Goal: Transaction & Acquisition: Obtain resource

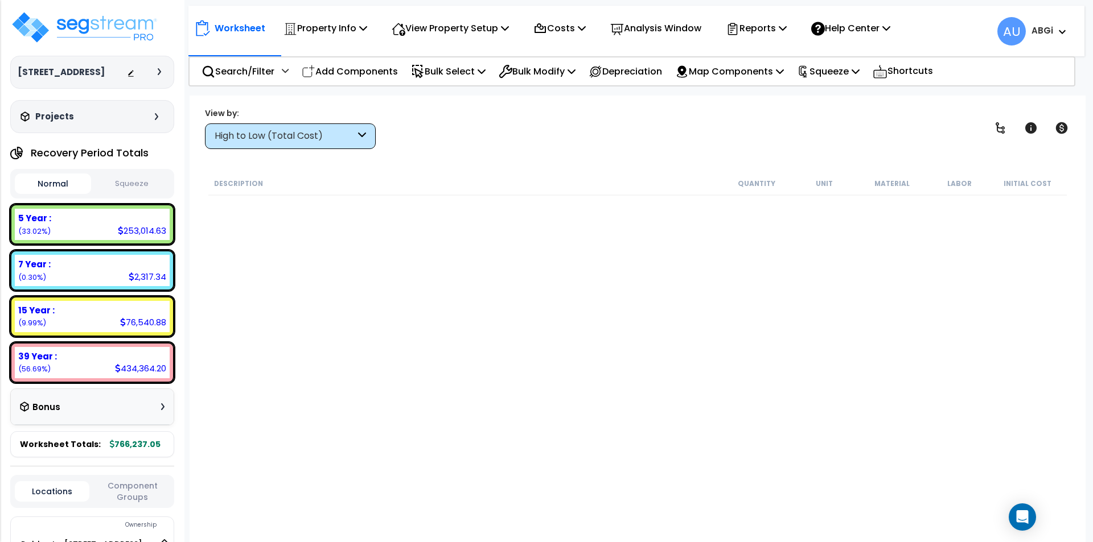
scroll to position [626, 0]
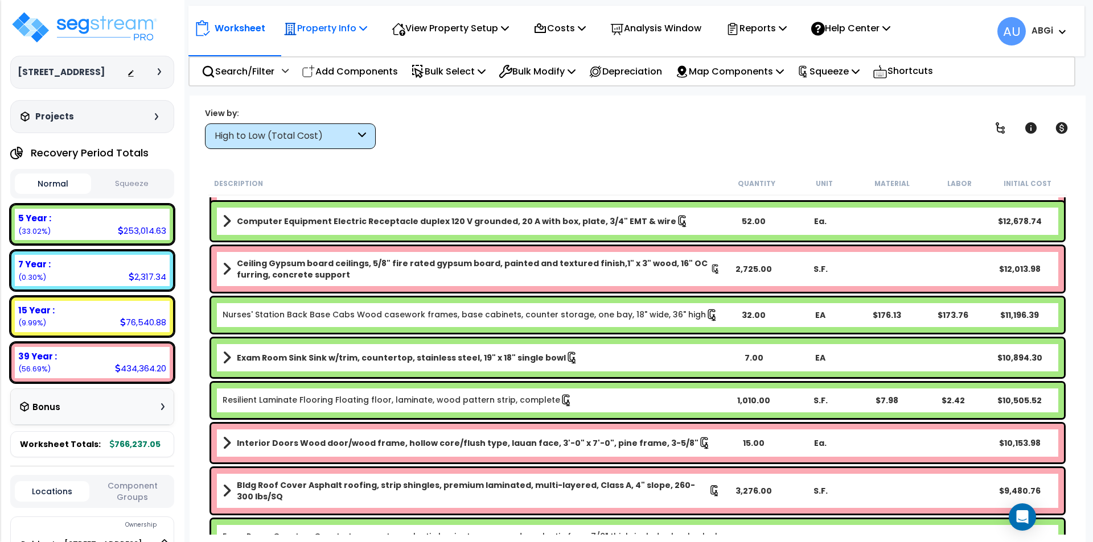
click at [361, 28] on icon at bounding box center [363, 27] width 8 height 9
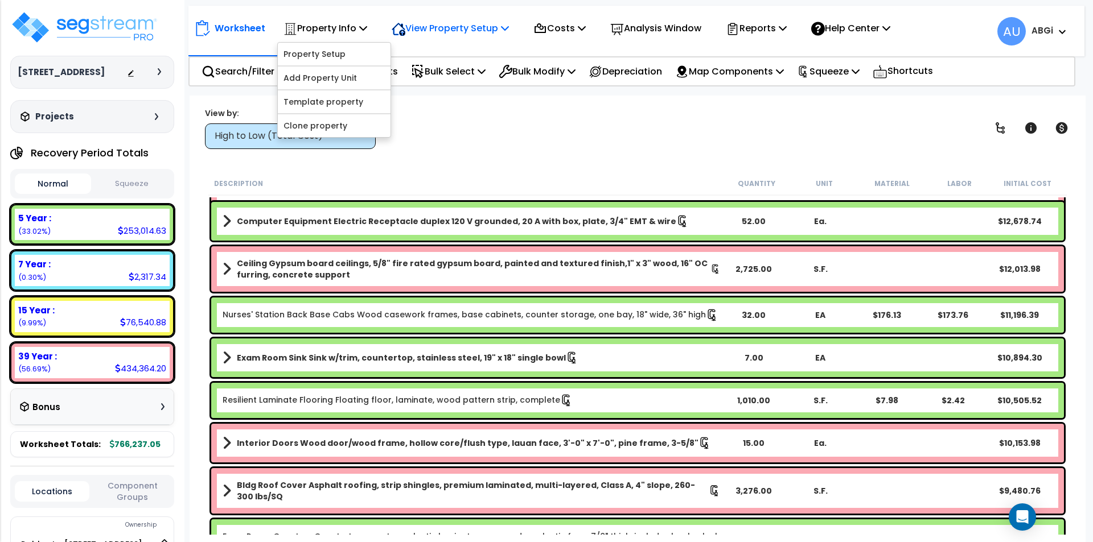
click at [367, 28] on p "View Property Setup" at bounding box center [325, 27] width 84 height 15
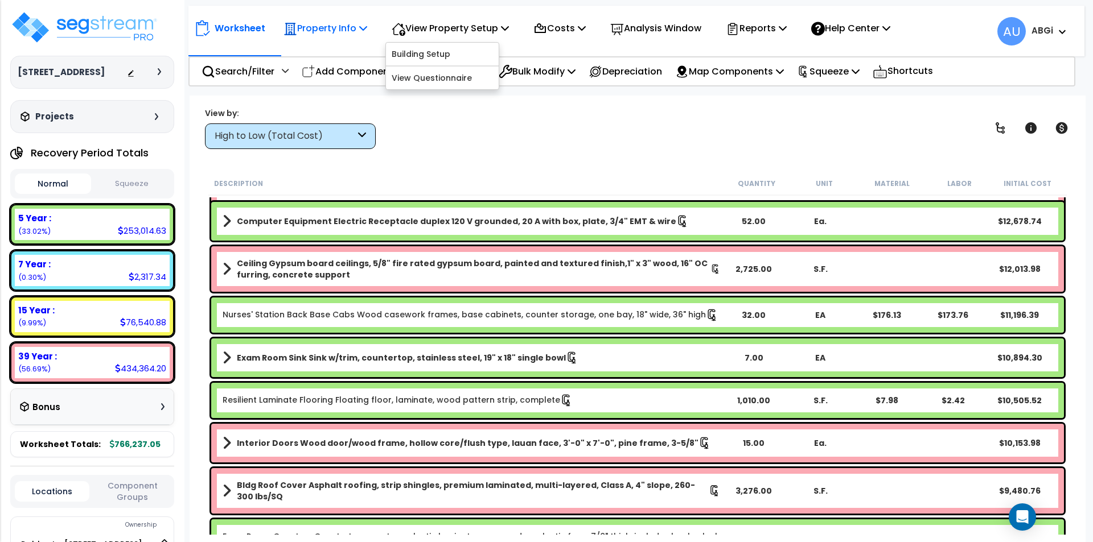
click at [360, 26] on p "Property Info" at bounding box center [325, 27] width 84 height 15
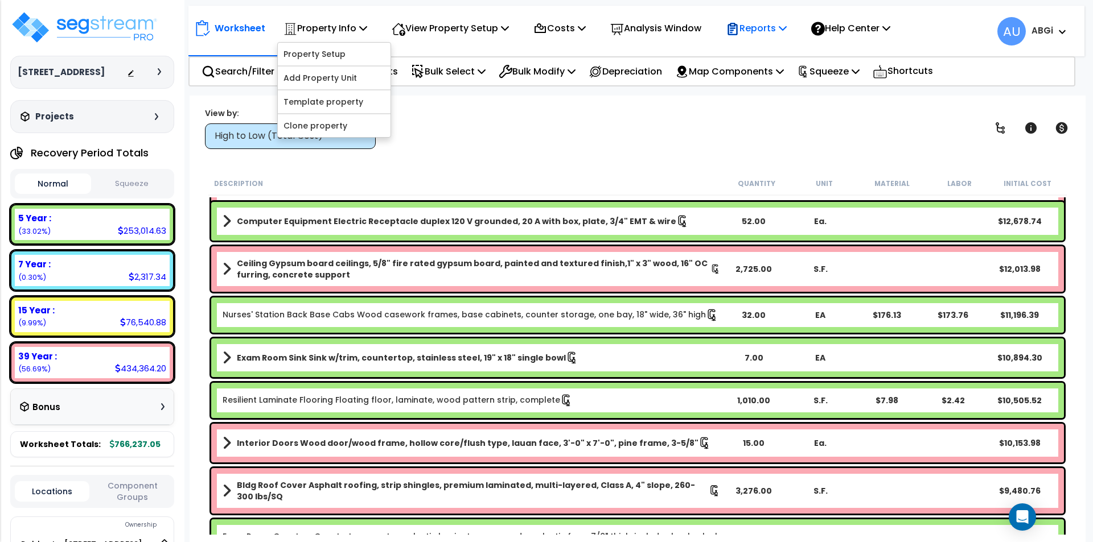
click at [787, 26] on p "Reports" at bounding box center [756, 27] width 61 height 15
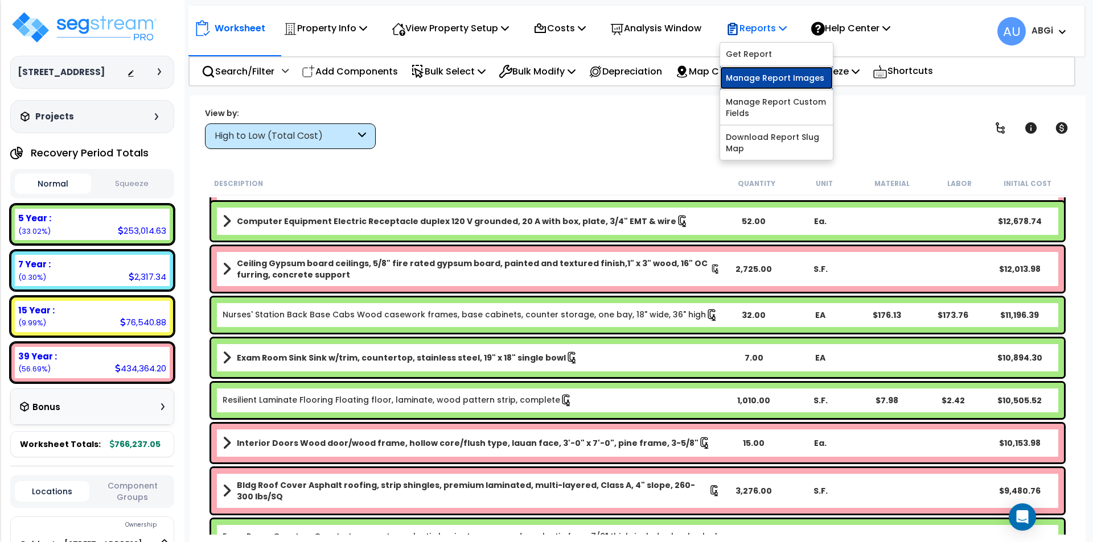
click at [786, 78] on link "Manage Report Images" at bounding box center [776, 78] width 113 height 23
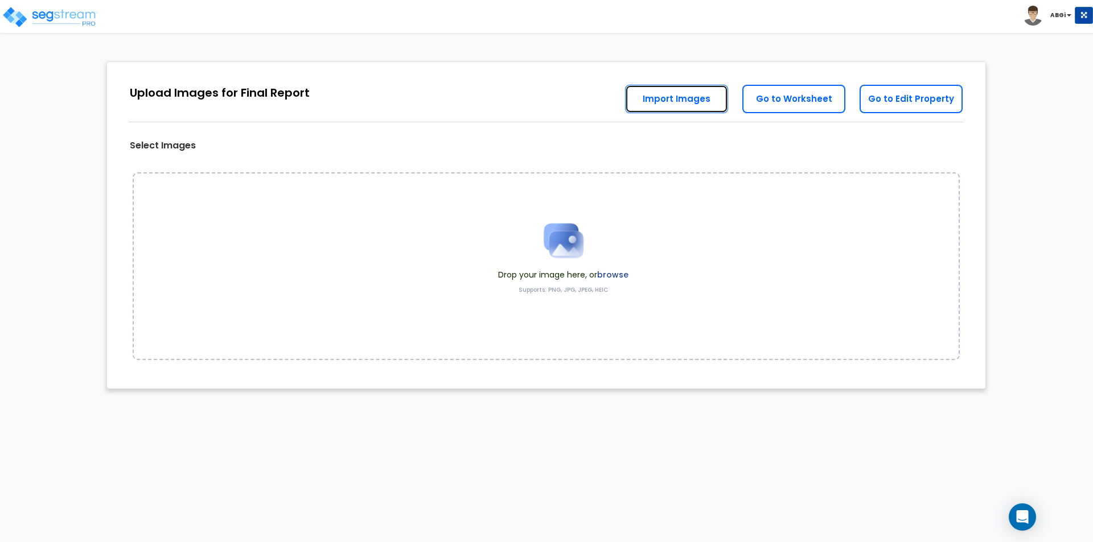
click at [712, 100] on link "Import Images" at bounding box center [676, 99] width 103 height 28
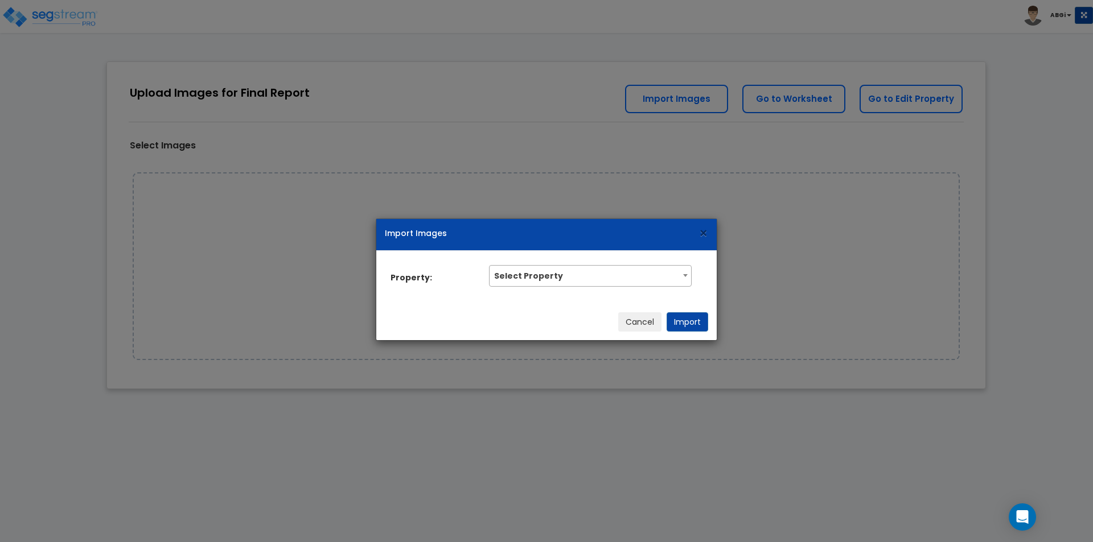
click at [699, 236] on span "×" at bounding box center [703, 234] width 10 height 20
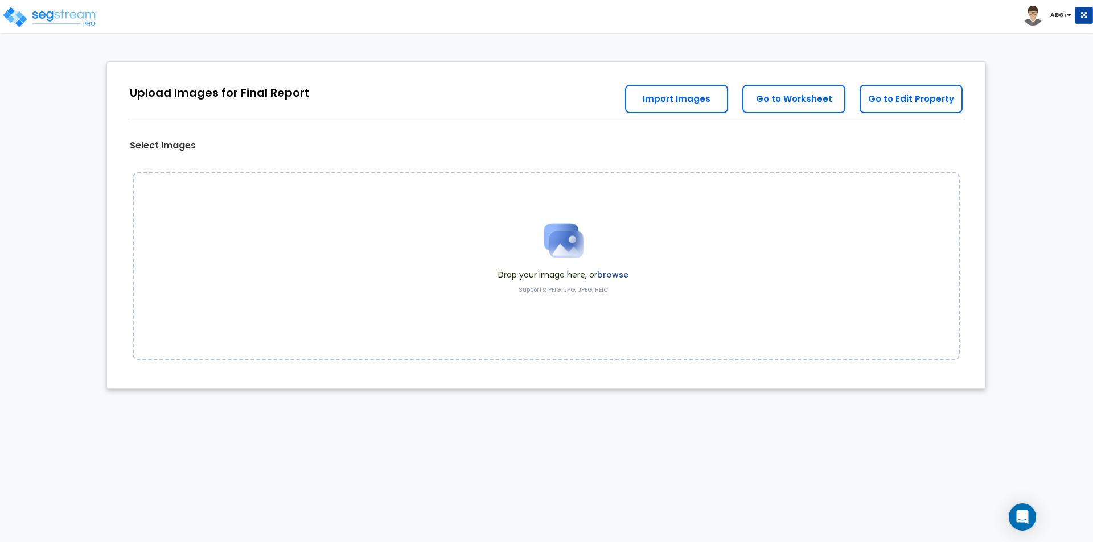
click at [554, 246] on img at bounding box center [563, 240] width 57 height 57
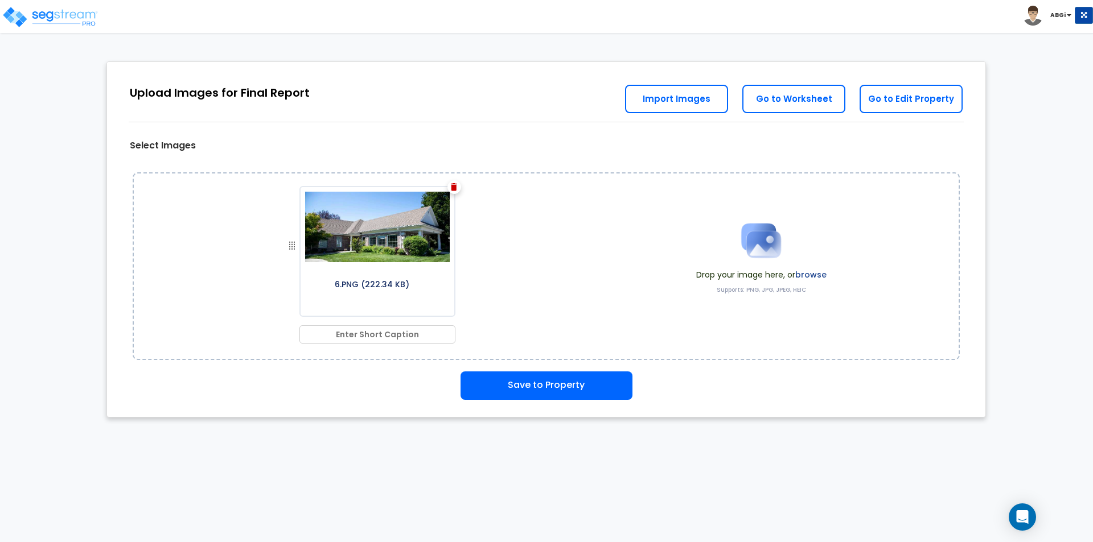
click at [738, 240] on img at bounding box center [760, 240] width 57 height 57
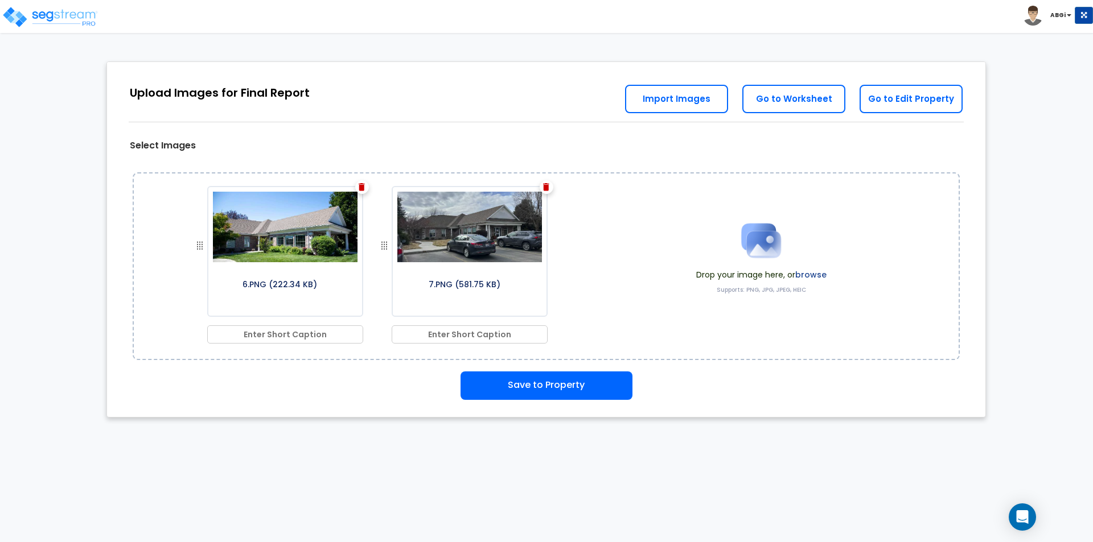
click at [768, 247] on img at bounding box center [760, 240] width 57 height 57
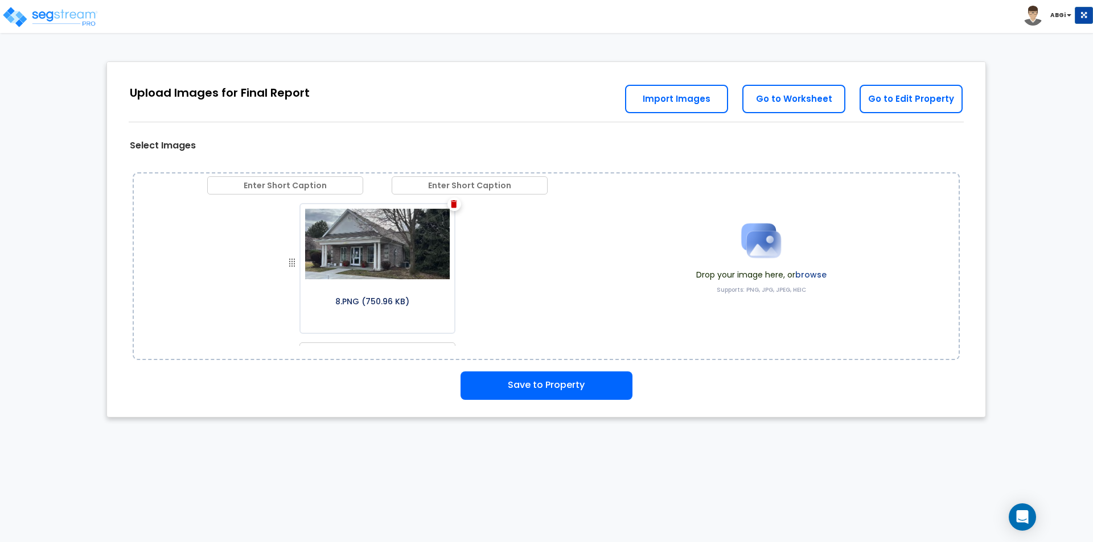
scroll to position [162, 0]
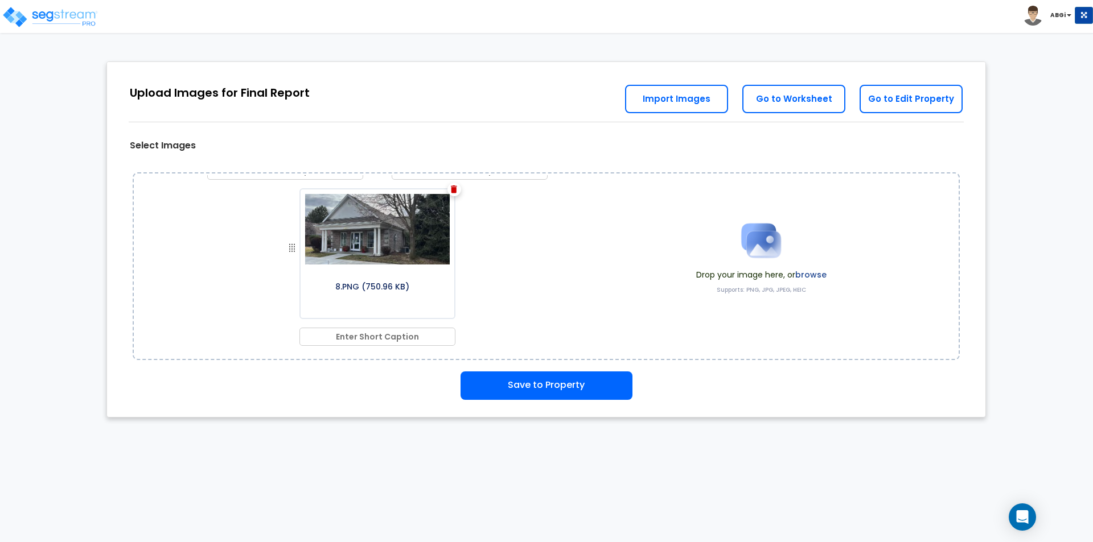
click at [763, 238] on img at bounding box center [760, 240] width 57 height 57
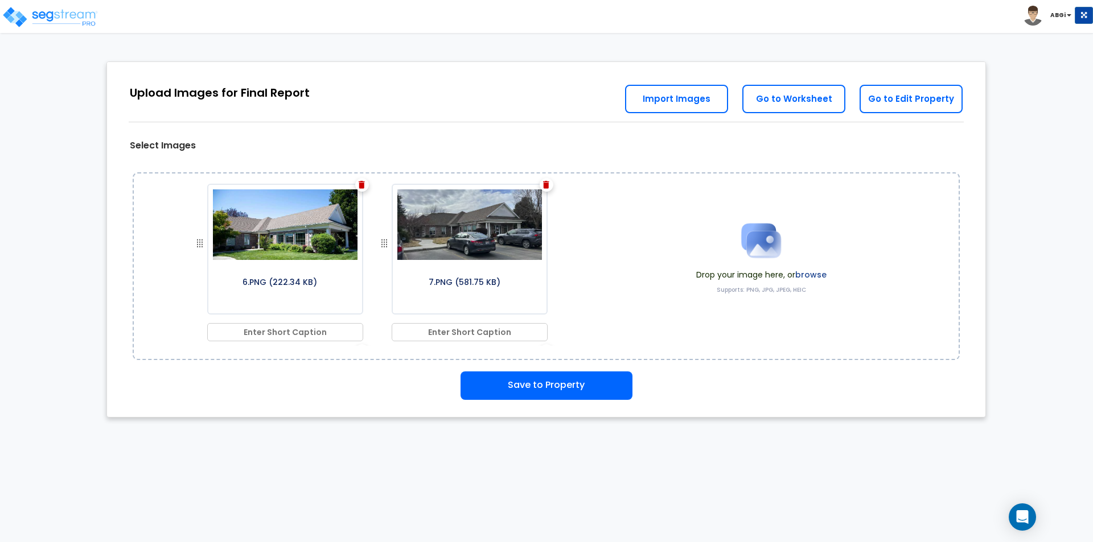
click at [777, 239] on img at bounding box center [760, 240] width 57 height 57
click at [769, 234] on img at bounding box center [760, 240] width 57 height 57
click at [746, 241] on img at bounding box center [760, 240] width 57 height 57
click at [759, 241] on img at bounding box center [760, 240] width 57 height 57
click at [758, 240] on img at bounding box center [760, 240] width 57 height 57
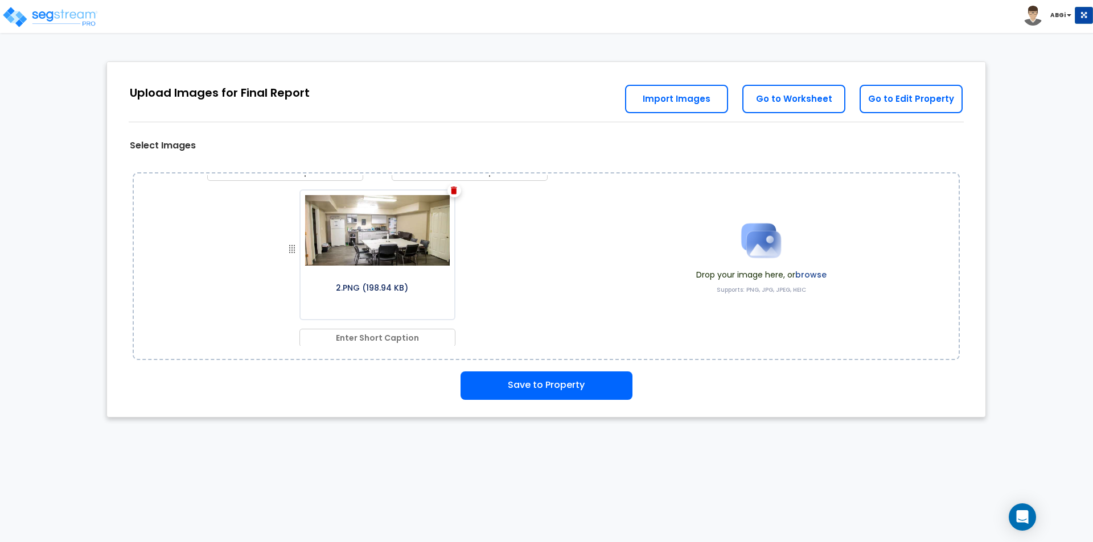
scroll to position [660, 0]
click at [746, 247] on img at bounding box center [760, 240] width 57 height 57
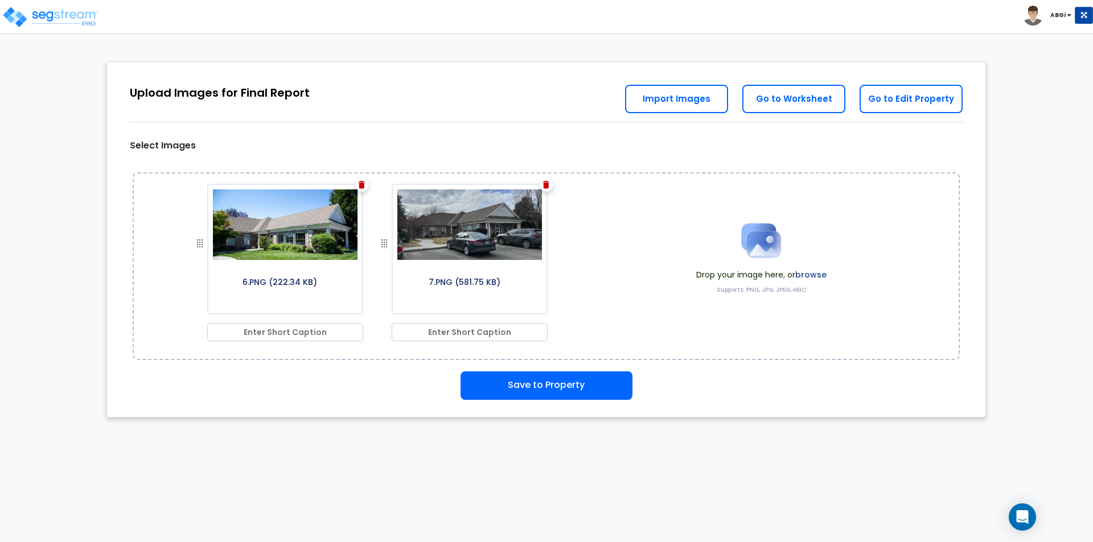
click at [759, 241] on img at bounding box center [760, 240] width 57 height 57
click at [747, 234] on img at bounding box center [760, 240] width 57 height 57
click at [736, 238] on img at bounding box center [760, 240] width 57 height 57
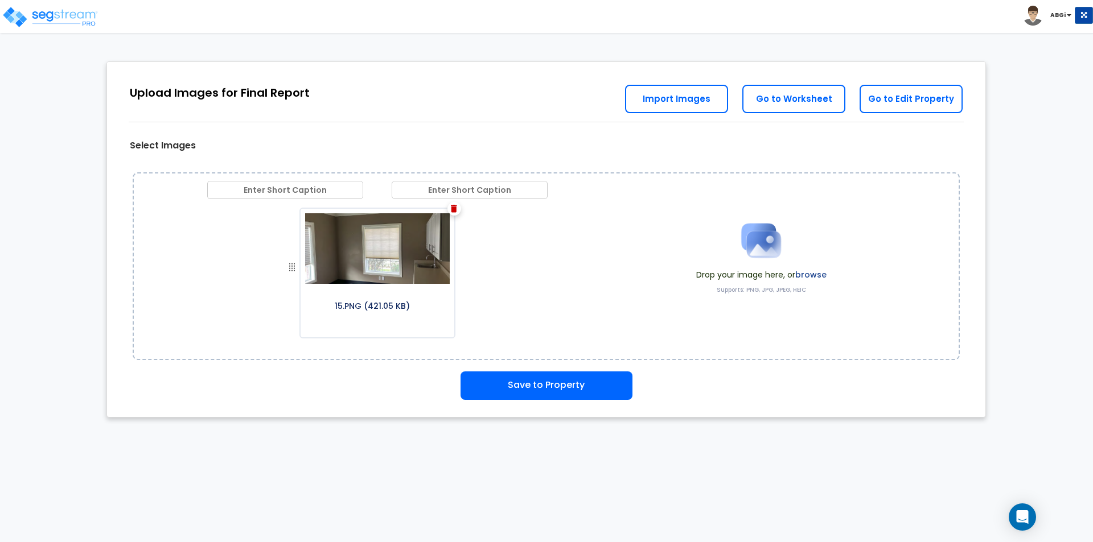
scroll to position [993, 0]
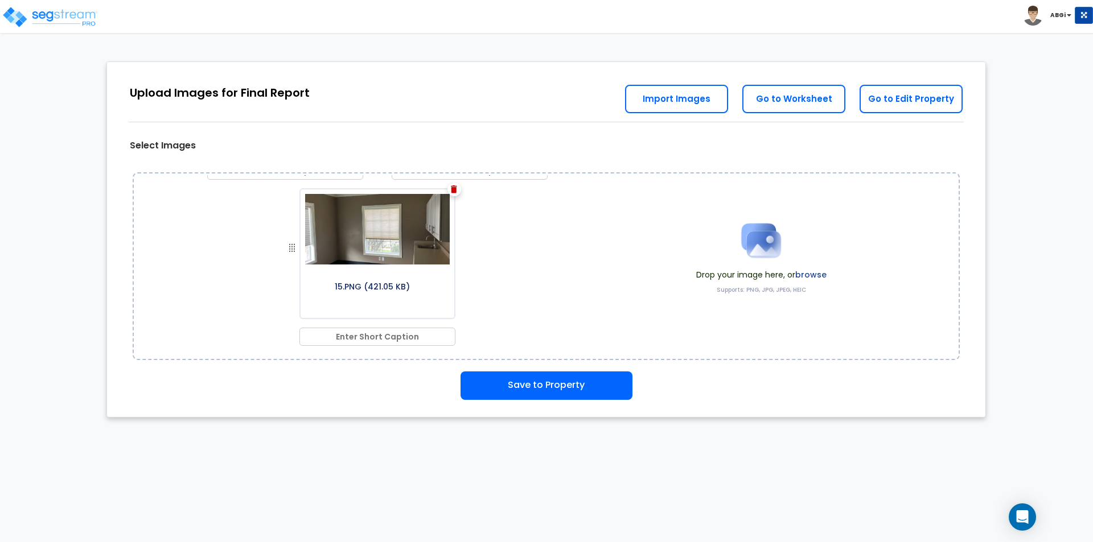
click at [750, 245] on img at bounding box center [760, 240] width 57 height 57
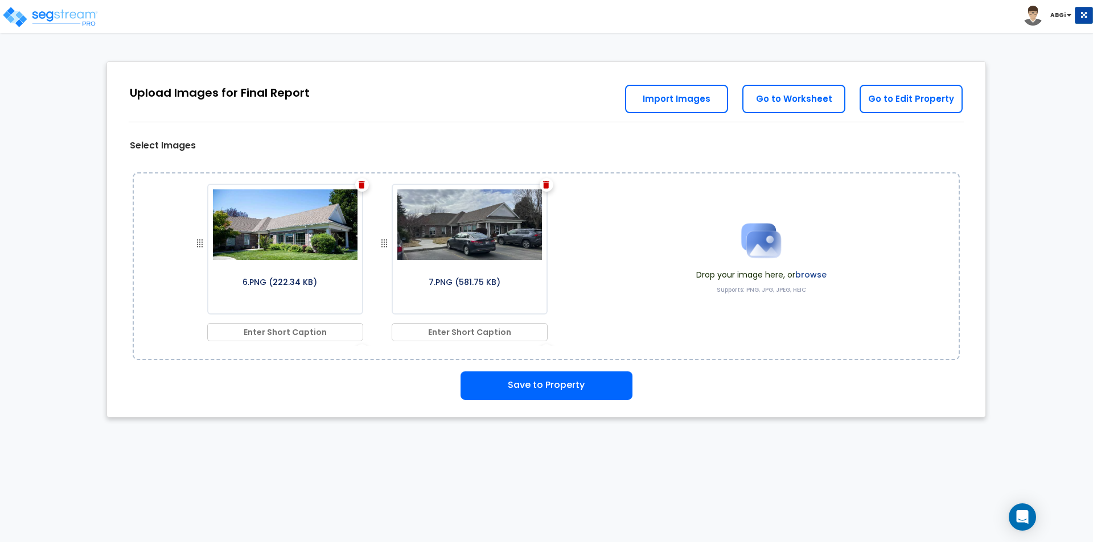
click at [751, 240] on img at bounding box center [760, 240] width 57 height 57
click at [760, 246] on img at bounding box center [760, 240] width 57 height 57
click at [746, 230] on img at bounding box center [760, 240] width 57 height 57
click at [750, 242] on img at bounding box center [760, 240] width 57 height 57
click at [768, 249] on img at bounding box center [760, 240] width 57 height 57
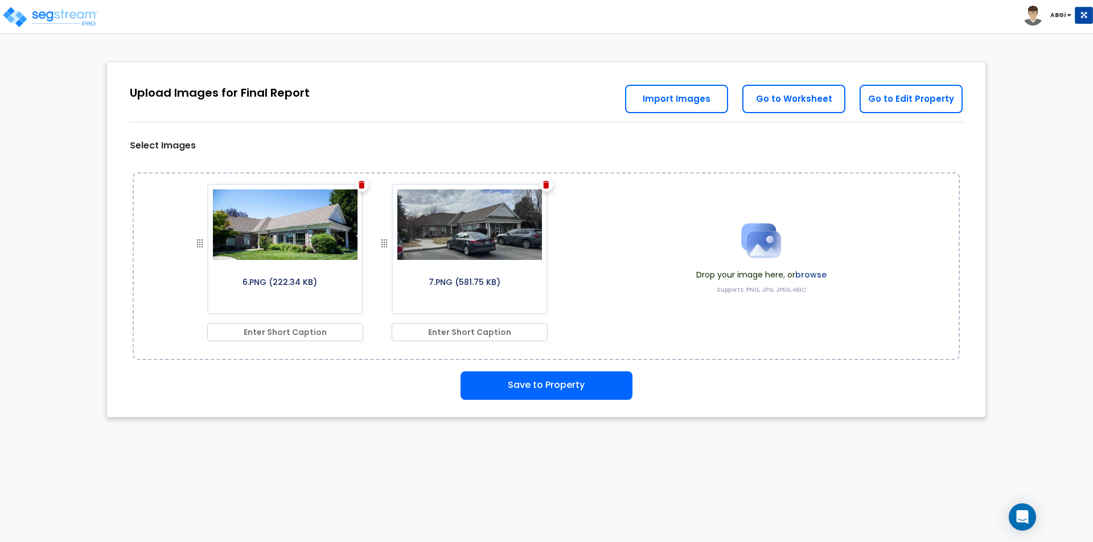
click at [756, 238] on img at bounding box center [760, 240] width 57 height 57
click at [768, 243] on img at bounding box center [760, 240] width 57 height 57
click at [752, 238] on img at bounding box center [760, 240] width 57 height 57
click at [755, 240] on img at bounding box center [760, 240] width 57 height 57
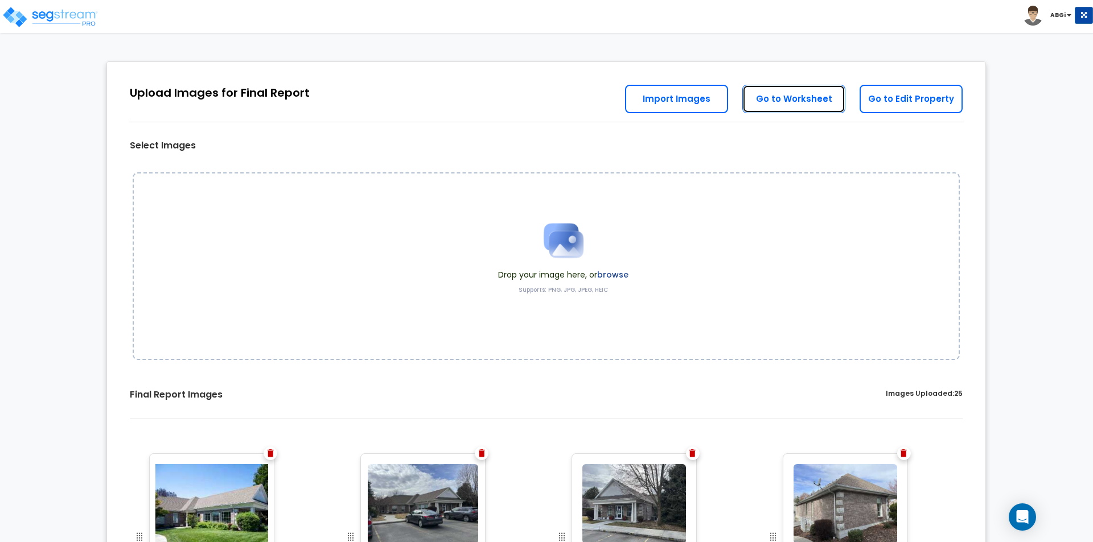
click at [790, 102] on link "Go to Worksheet" at bounding box center [793, 99] width 103 height 28
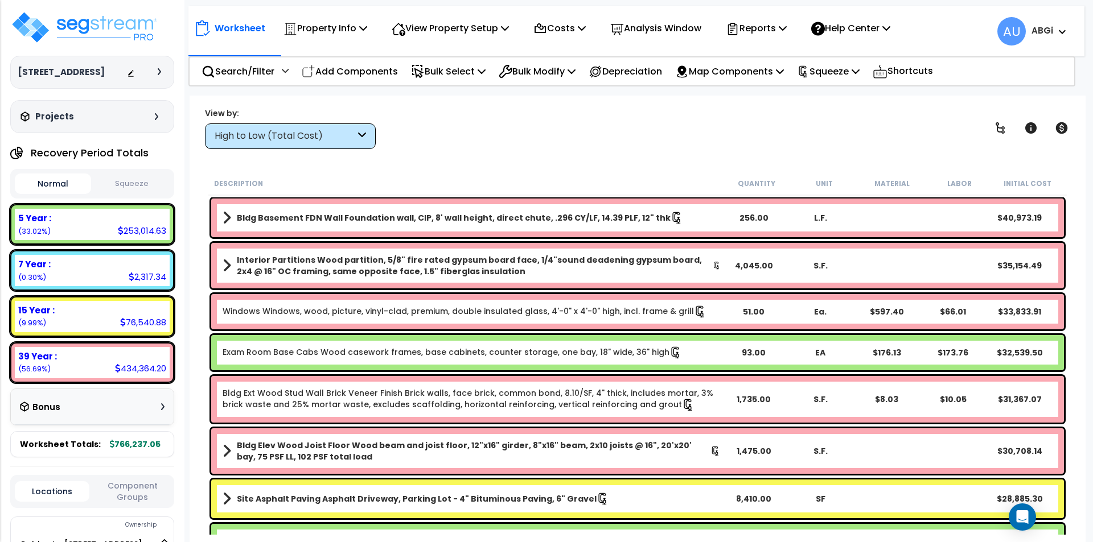
click at [125, 184] on button "Squeeze" at bounding box center [132, 184] width 76 height 20
click at [787, 28] on icon at bounding box center [783, 27] width 8 height 9
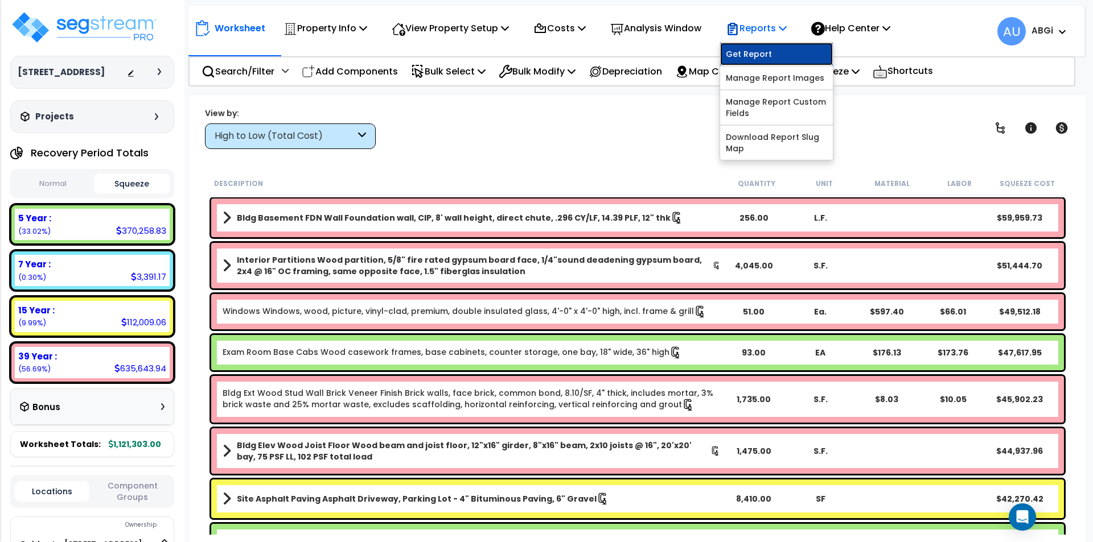
click at [770, 45] on link "Get Report" at bounding box center [776, 54] width 113 height 23
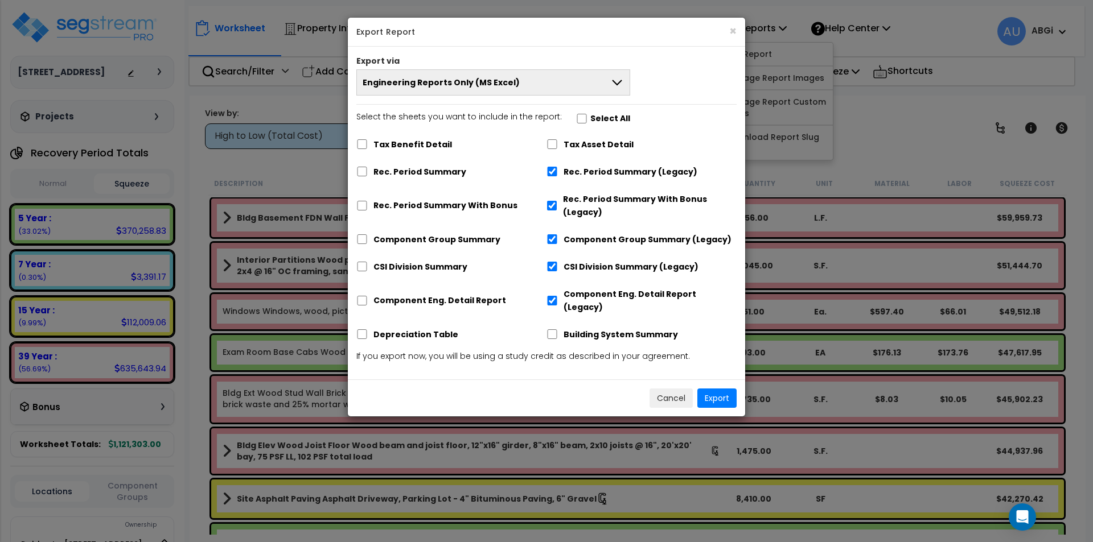
click at [611, 83] on icon at bounding box center [617, 83] width 14 height 14
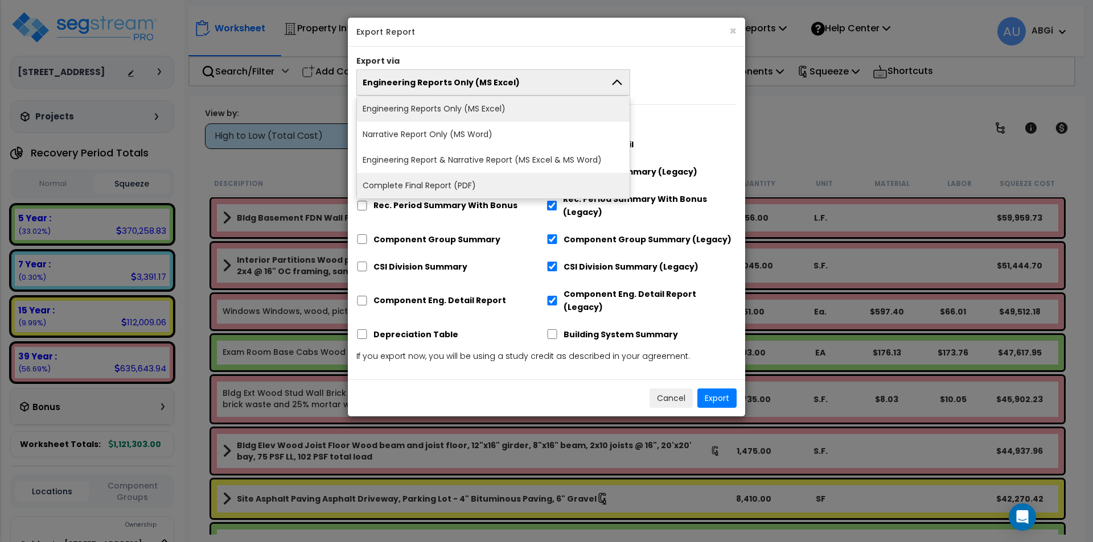
click at [517, 179] on li "Complete Final Report (PDF)" at bounding box center [493, 186] width 273 height 26
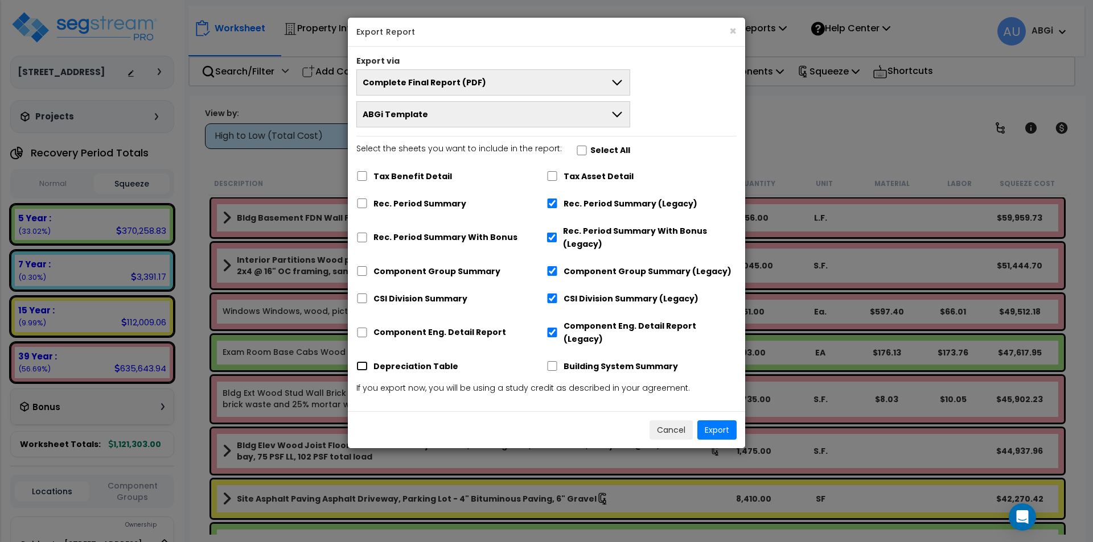
click at [365, 361] on input "Depreciation Table" at bounding box center [361, 366] width 11 height 10
checkbox input "true"
click at [549, 176] on input "Tax Asset Detail" at bounding box center [551, 176] width 11 height 10
checkbox input "true"
click at [548, 361] on input "Building System Summary" at bounding box center [551, 366] width 11 height 10
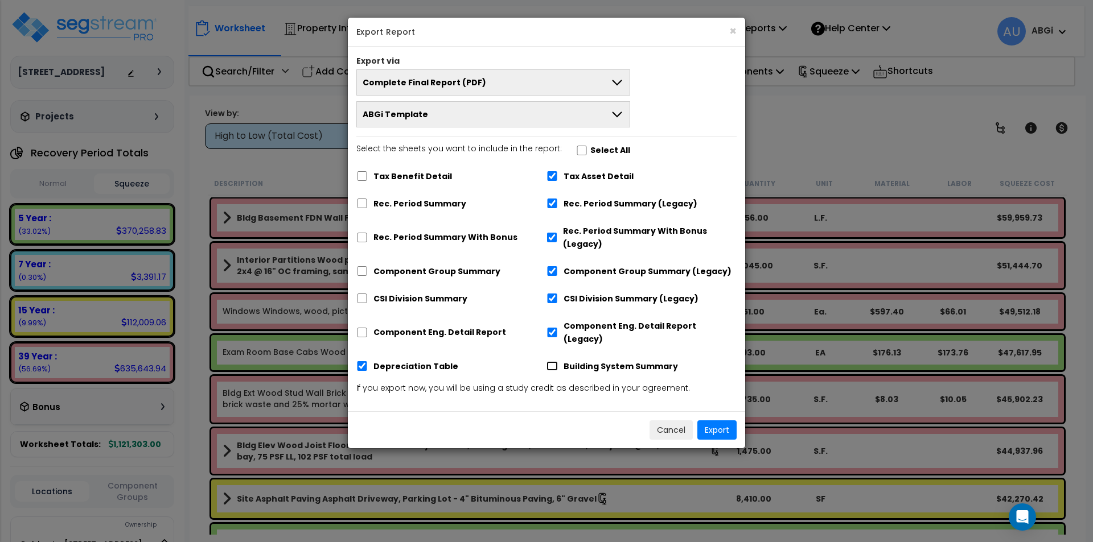
checkbox input "true"
click at [721, 421] on button "Export" at bounding box center [716, 430] width 39 height 19
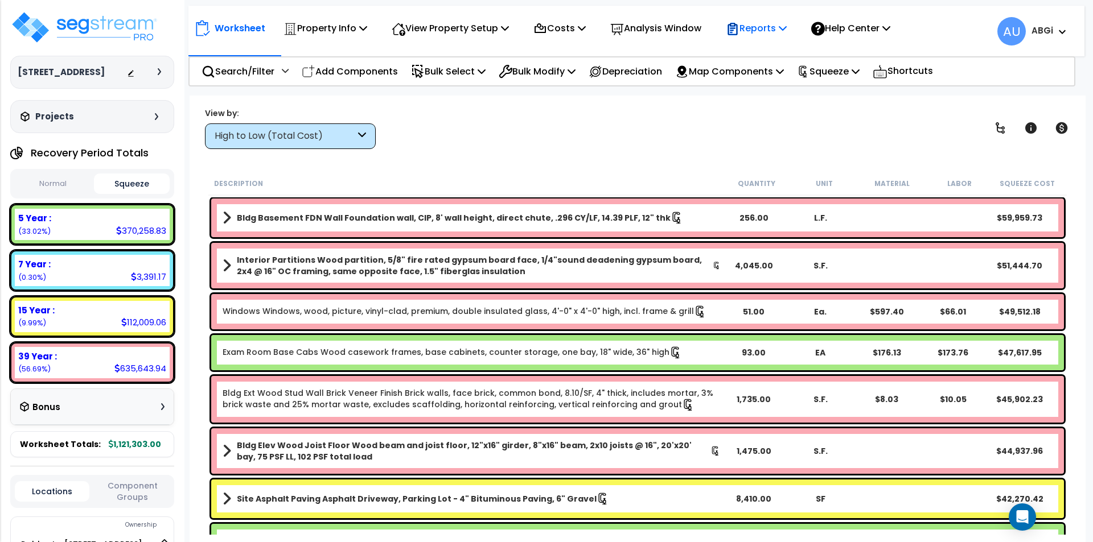
click at [777, 32] on p "Reports" at bounding box center [756, 27] width 61 height 15
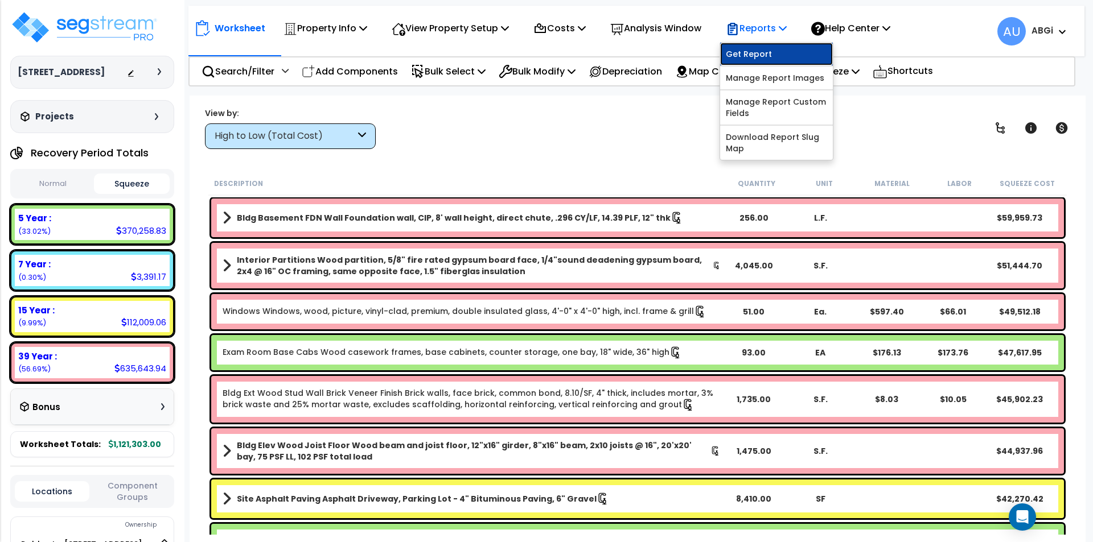
click at [767, 46] on link "Get Report" at bounding box center [776, 54] width 113 height 23
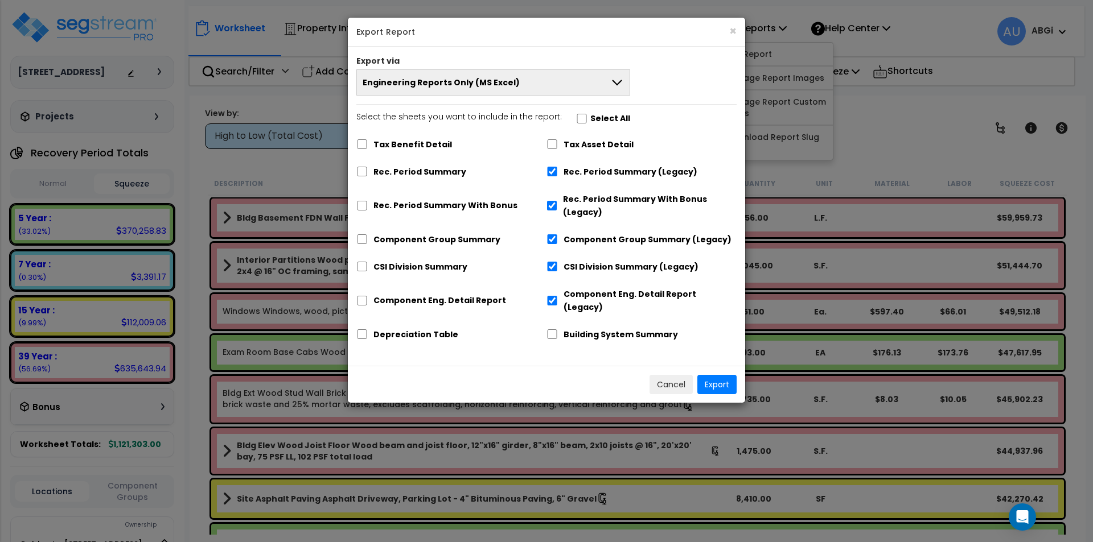
click at [605, 81] on button "Engineering Reports Only (MS Excel)" at bounding box center [493, 82] width 274 height 26
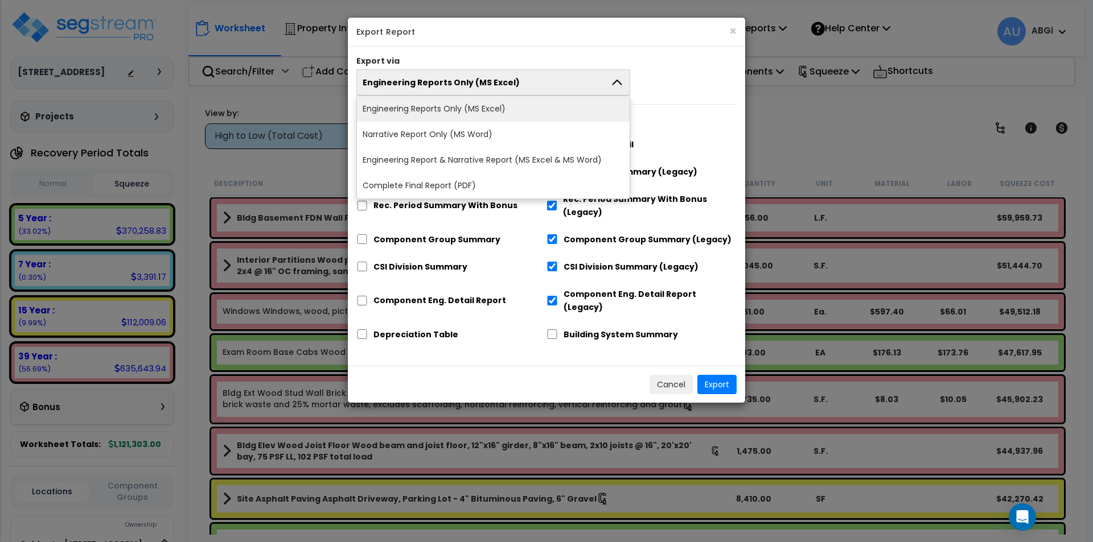
click at [498, 178] on li "Complete Final Report (PDF)" at bounding box center [493, 186] width 273 height 26
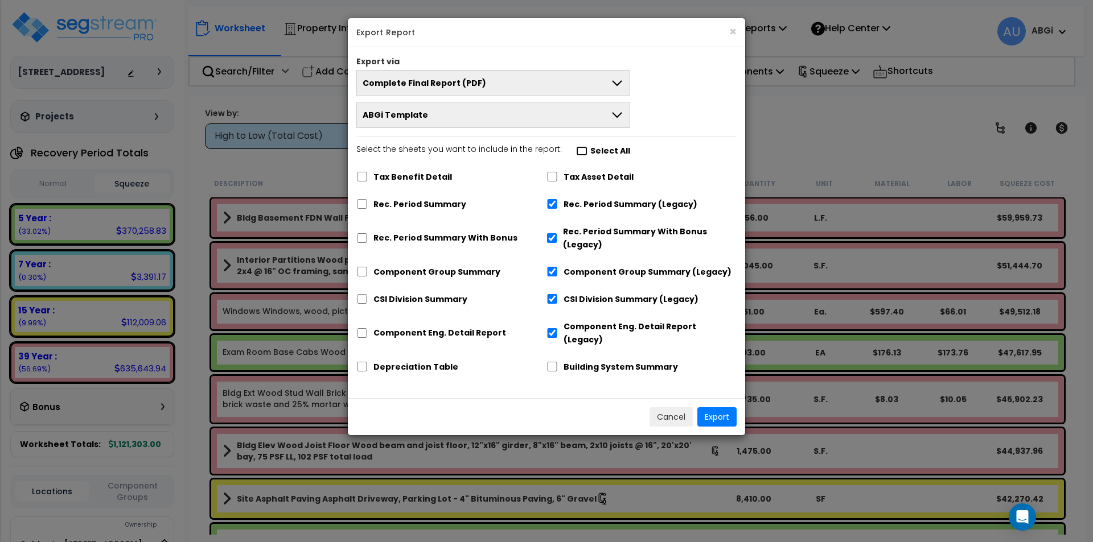
click at [576, 149] on input "Select the sheets you want to include in the report: Select All" at bounding box center [581, 151] width 11 height 10
checkbox input "true"
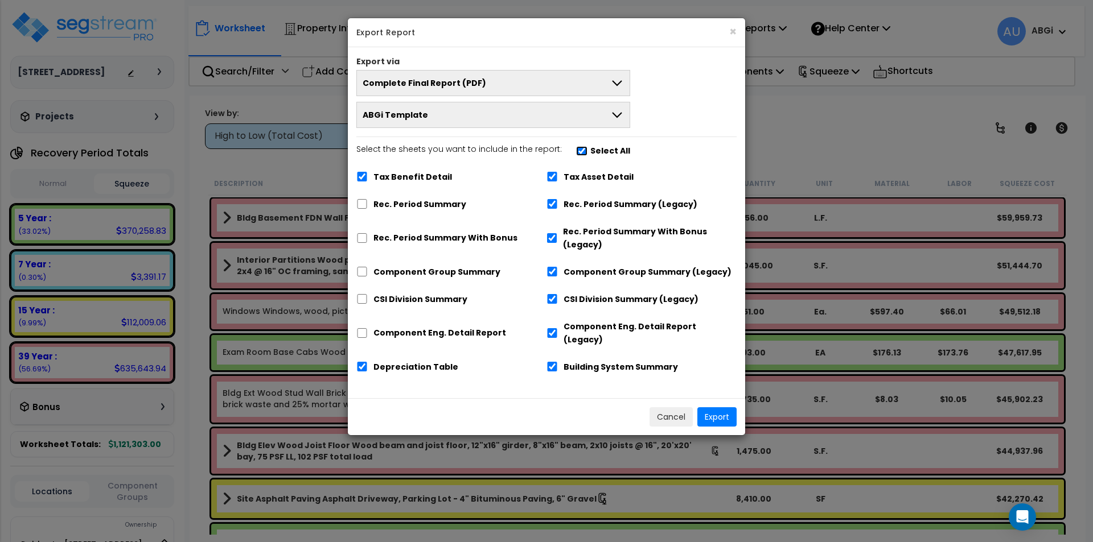
checkbox input "true"
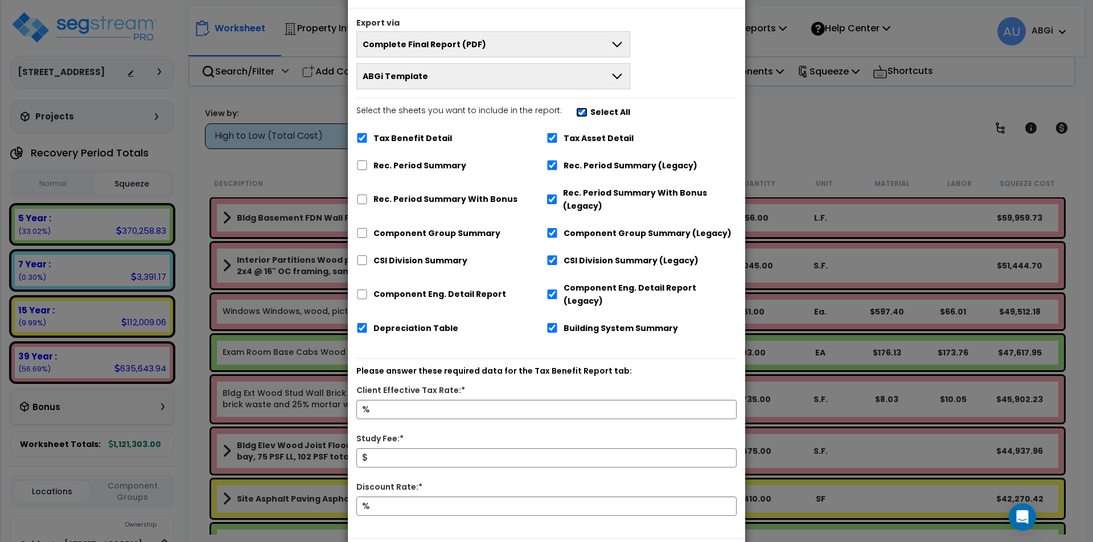
scroll to position [19, 0]
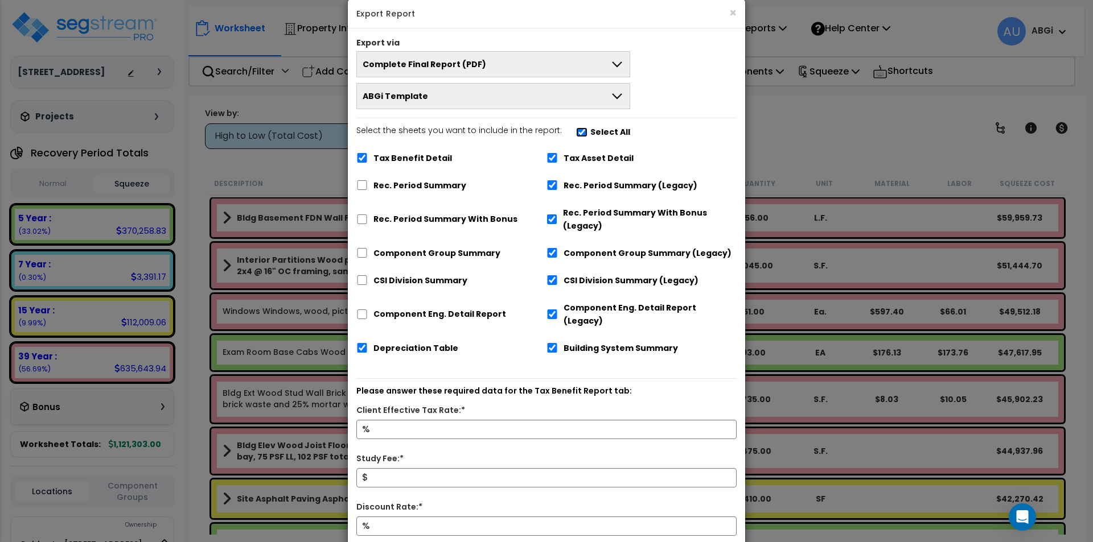
click at [576, 131] on input "Select the sheets you want to include in the report: Select All" at bounding box center [581, 132] width 11 height 10
checkbox input "false"
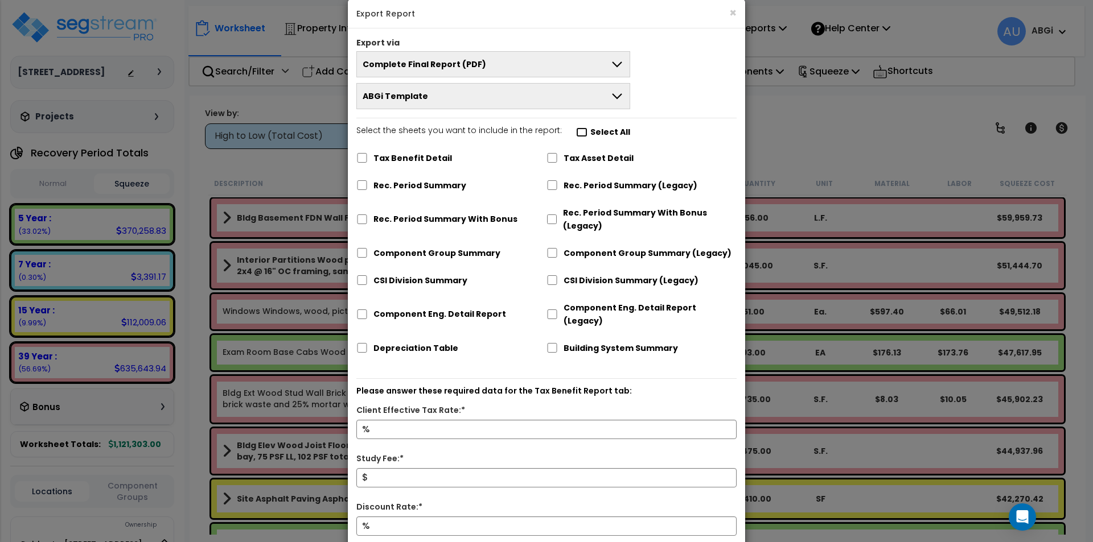
checkbox input "false"
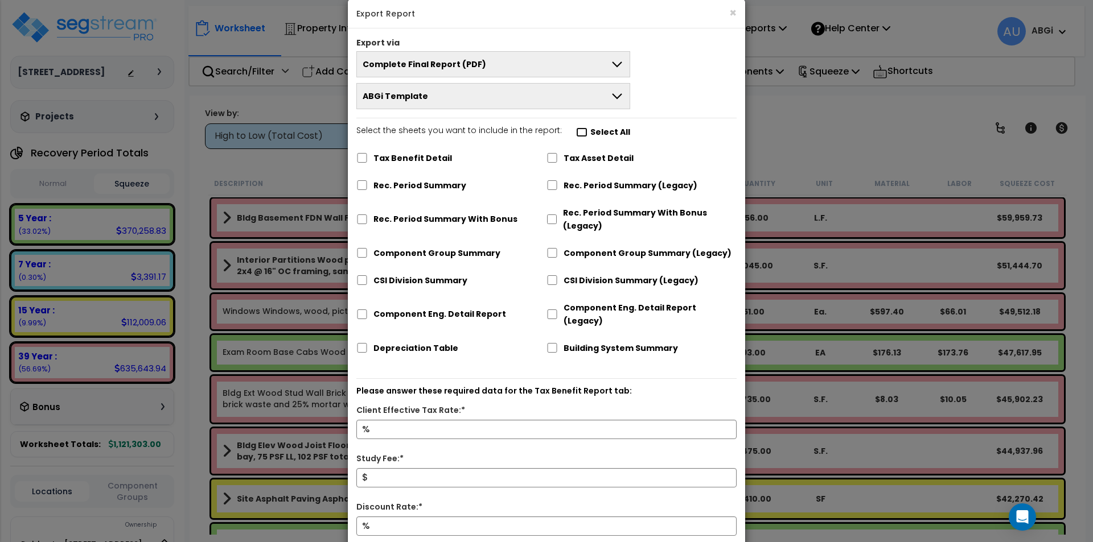
checkbox input "false"
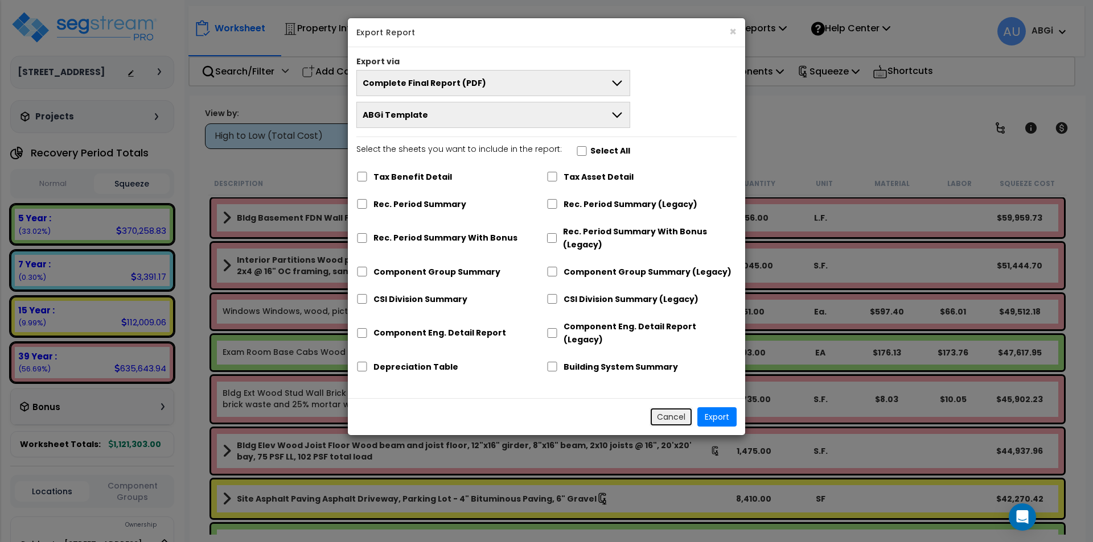
click at [669, 407] on button "Cancel" at bounding box center [670, 416] width 43 height 19
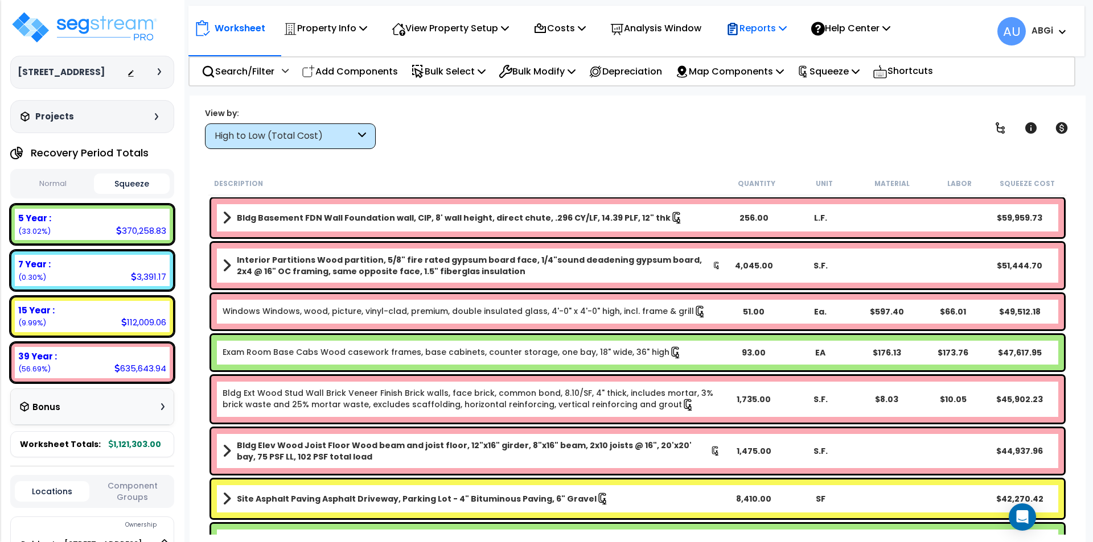
click at [768, 26] on p "Reports" at bounding box center [756, 27] width 61 height 15
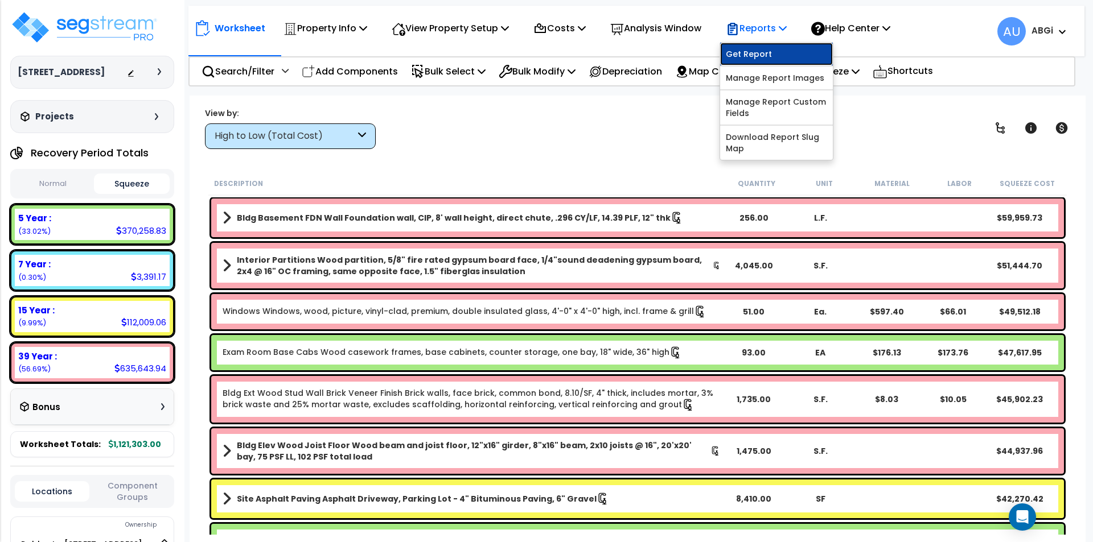
click at [764, 51] on link "Get Report" at bounding box center [776, 54] width 113 height 23
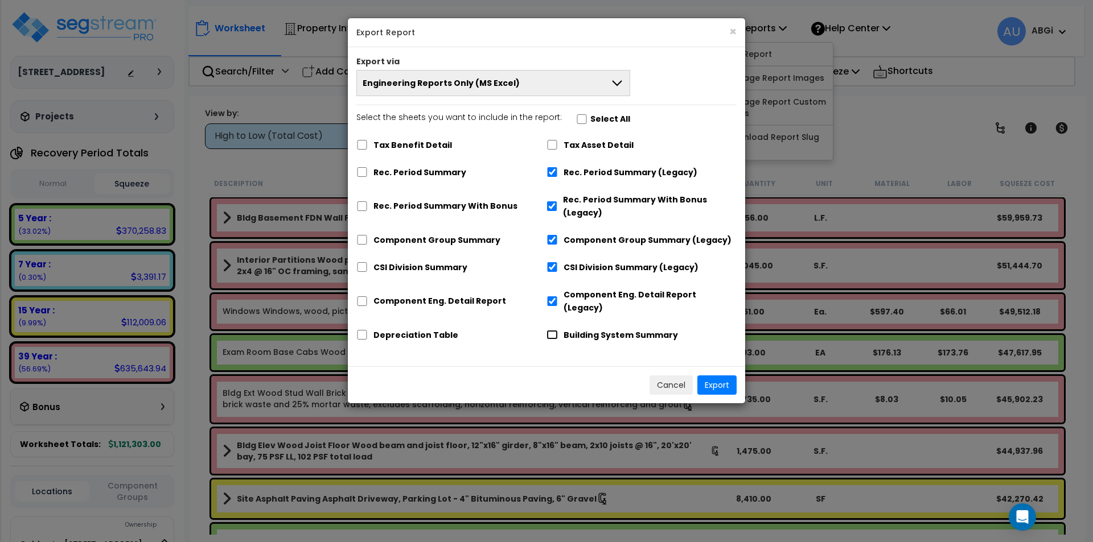
click at [548, 330] on input "Building System Summary" at bounding box center [551, 335] width 11 height 10
checkbox input "true"
click at [360, 330] on input "Depreciation Table" at bounding box center [361, 335] width 11 height 10
checkbox input "true"
click at [550, 142] on input "Tax Asset Detail" at bounding box center [551, 145] width 11 height 10
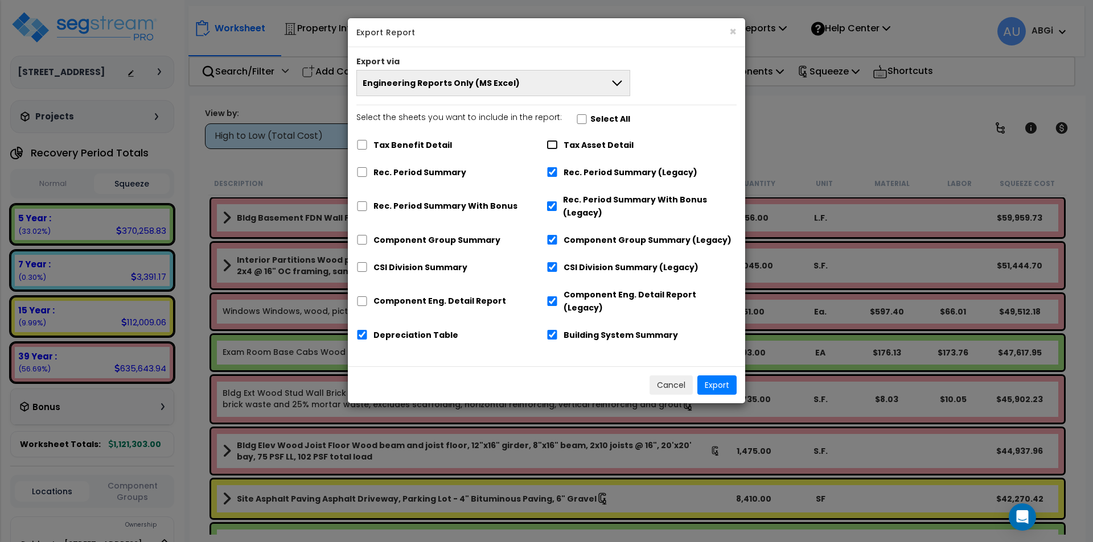
checkbox input "true"
click at [614, 80] on icon at bounding box center [617, 83] width 14 height 14
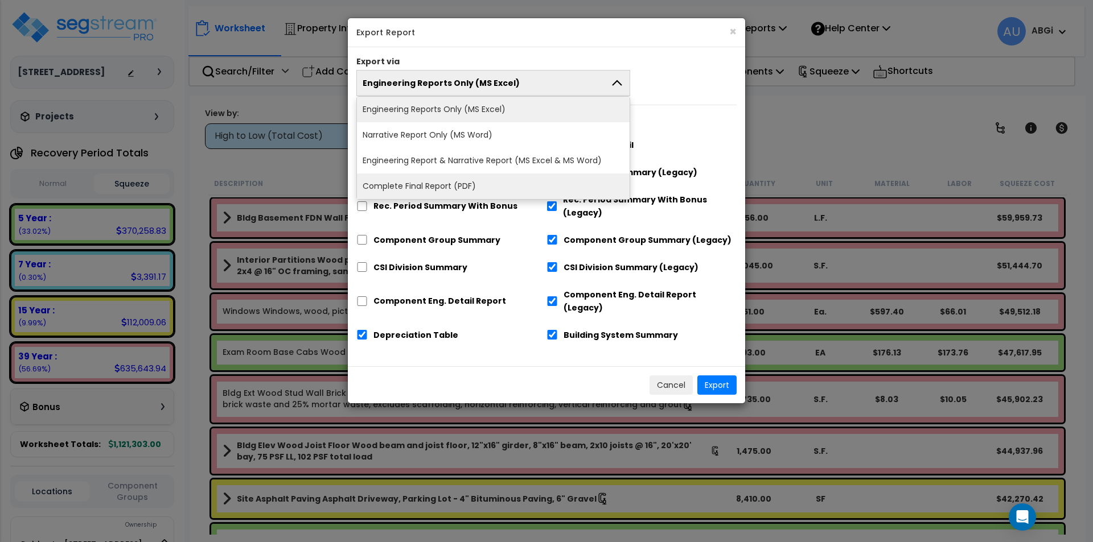
click at [509, 176] on li "Complete Final Report (PDF)" at bounding box center [493, 187] width 273 height 26
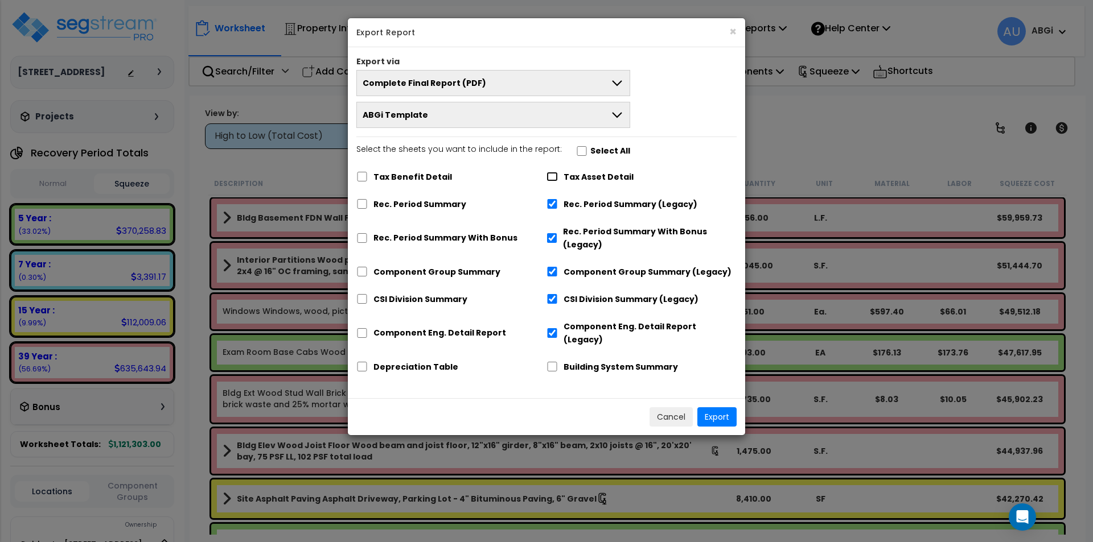
click at [551, 177] on input "Tax Asset Detail" at bounding box center [551, 177] width 11 height 10
checkbox input "true"
click at [549, 362] on input "Building System Summary" at bounding box center [551, 367] width 11 height 10
checkbox input "true"
click at [364, 362] on input "Depreciation Table" at bounding box center [361, 367] width 11 height 10
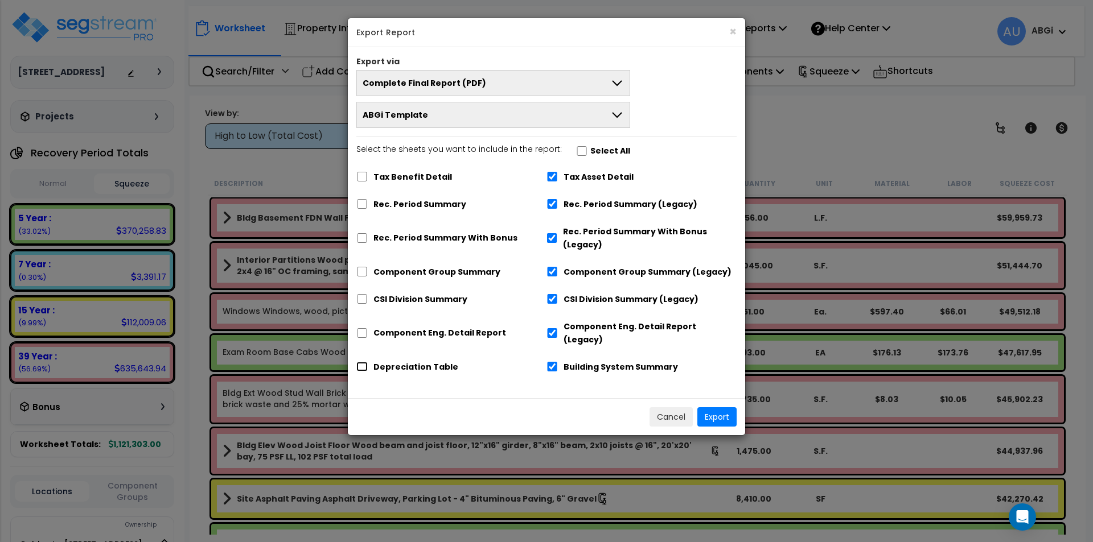
checkbox input "true"
click at [363, 202] on input "Rec. Period Summary" at bounding box center [361, 204] width 11 height 10
checkbox input "true"
checkbox input "false"
click at [364, 236] on input "Rec. Period Summary With Bonus" at bounding box center [361, 238] width 11 height 10
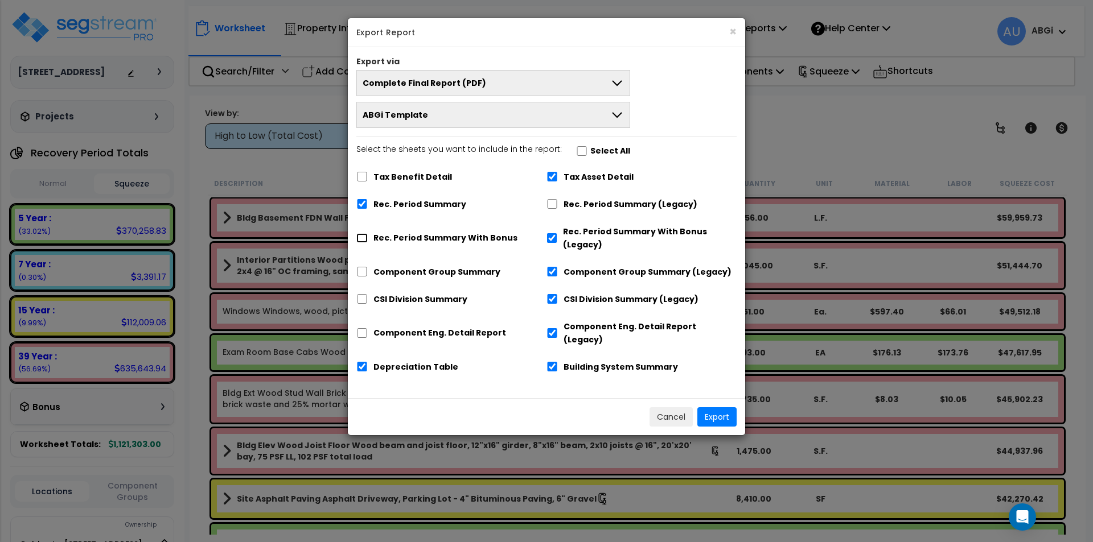
checkbox input "true"
checkbox input "false"
click at [367, 273] on input "Component Group Summary" at bounding box center [361, 272] width 11 height 10
checkbox input "true"
checkbox input "false"
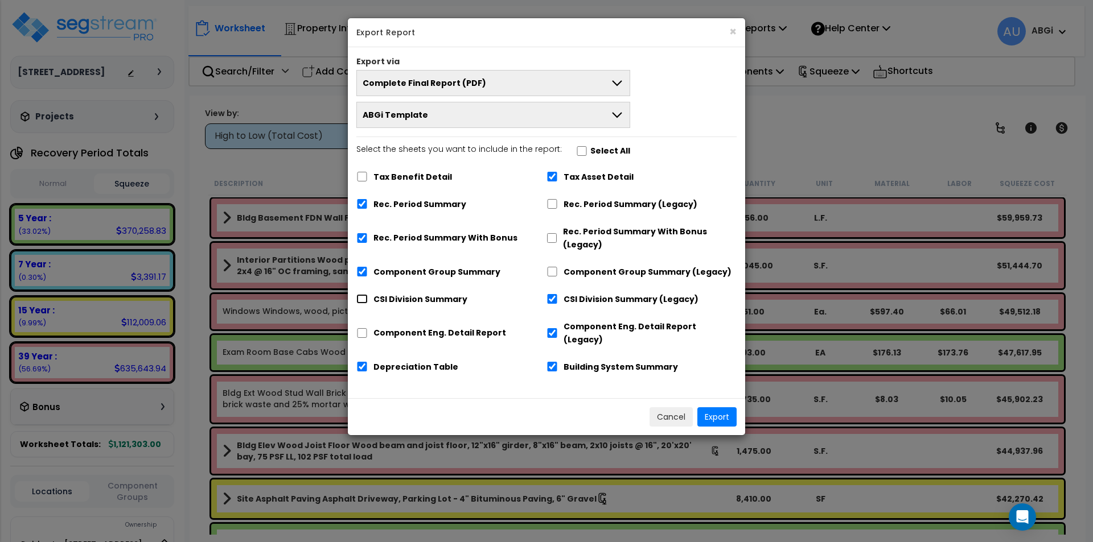
click at [364, 302] on input "CSI Division Summary" at bounding box center [361, 299] width 11 height 10
checkbox input "true"
checkbox input "false"
click at [364, 330] on input "Component Eng. Detail Report" at bounding box center [361, 333] width 11 height 10
checkbox input "true"
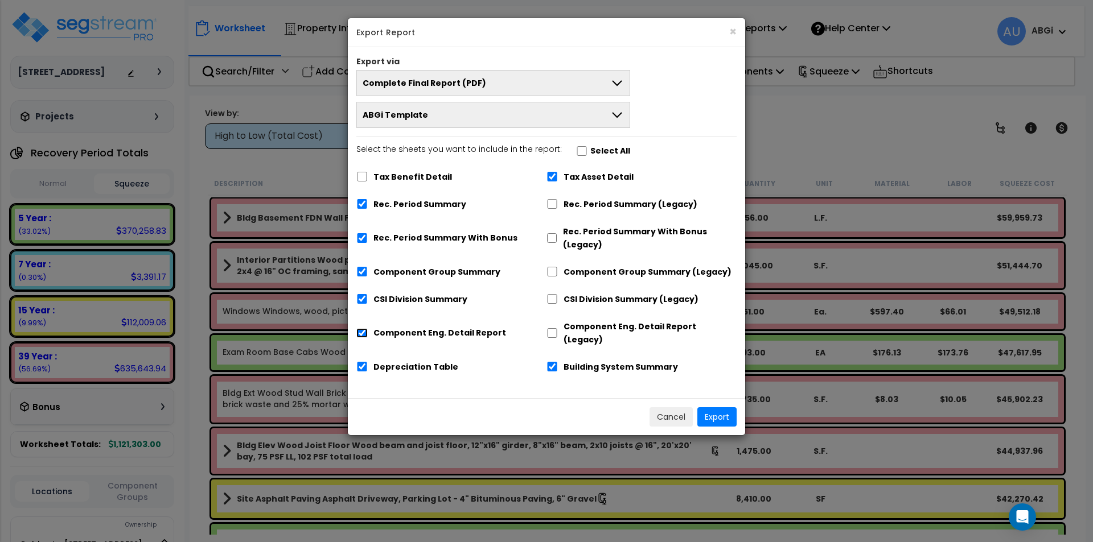
checkbox input "false"
click at [711, 407] on button "Export" at bounding box center [716, 416] width 39 height 19
